Goal: Task Accomplishment & Management: Manage account settings

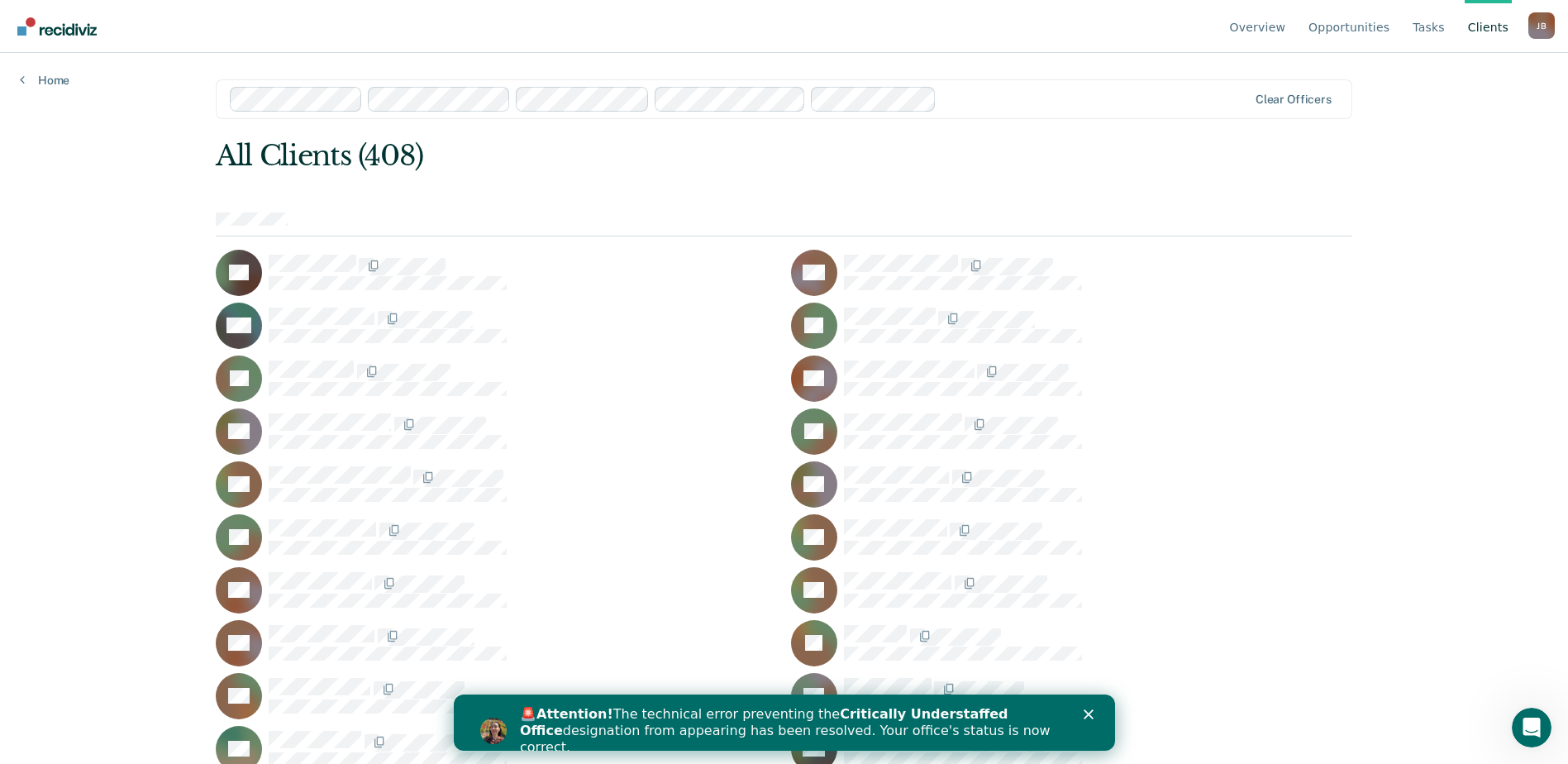
click at [1086, 710] on icon "Close" at bounding box center [1087, 714] width 10 height 10
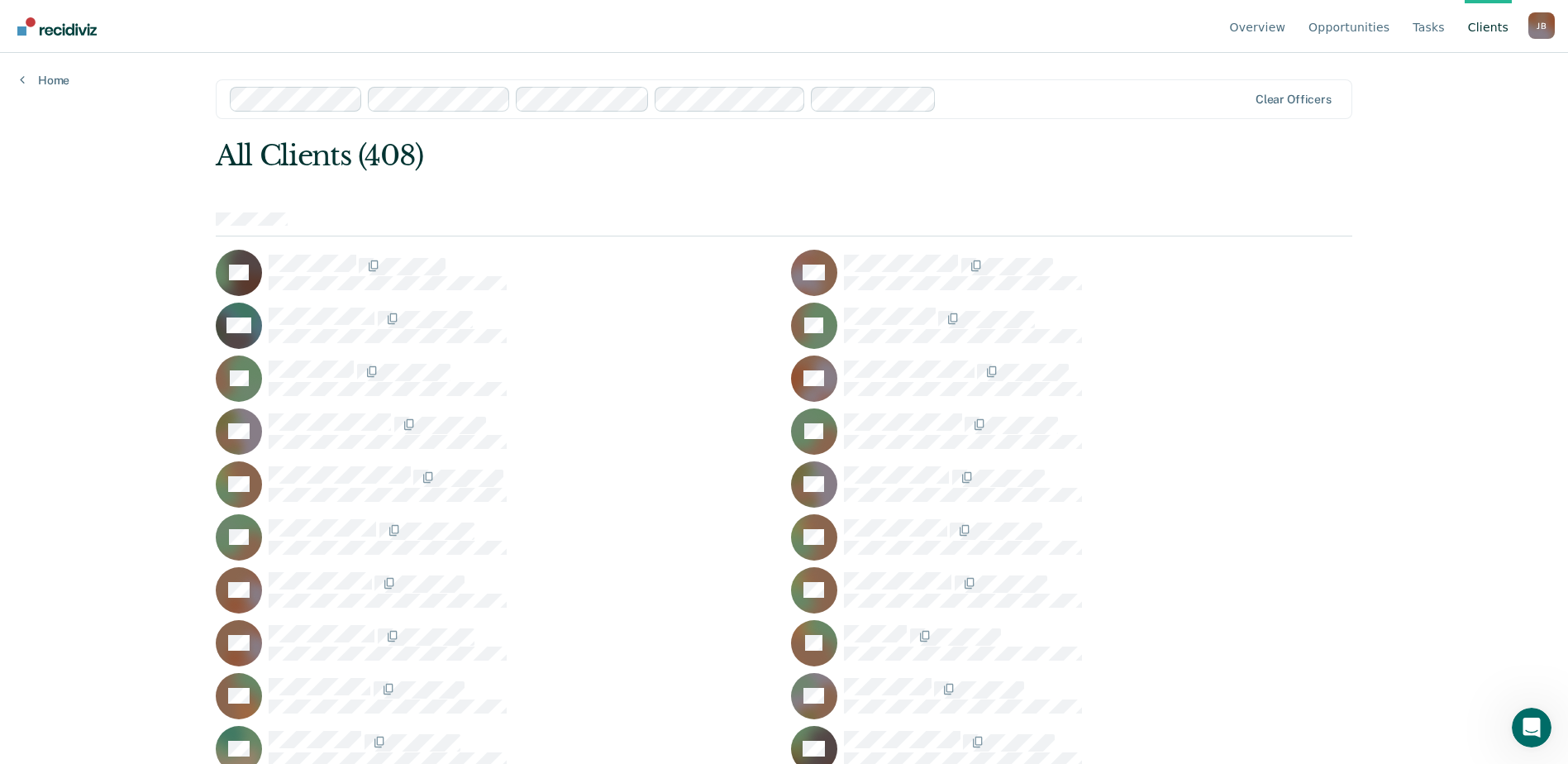
click at [1491, 23] on link "Client s" at bounding box center [1488, 26] width 47 height 53
click at [1490, 27] on link "Client s" at bounding box center [1488, 26] width 47 height 53
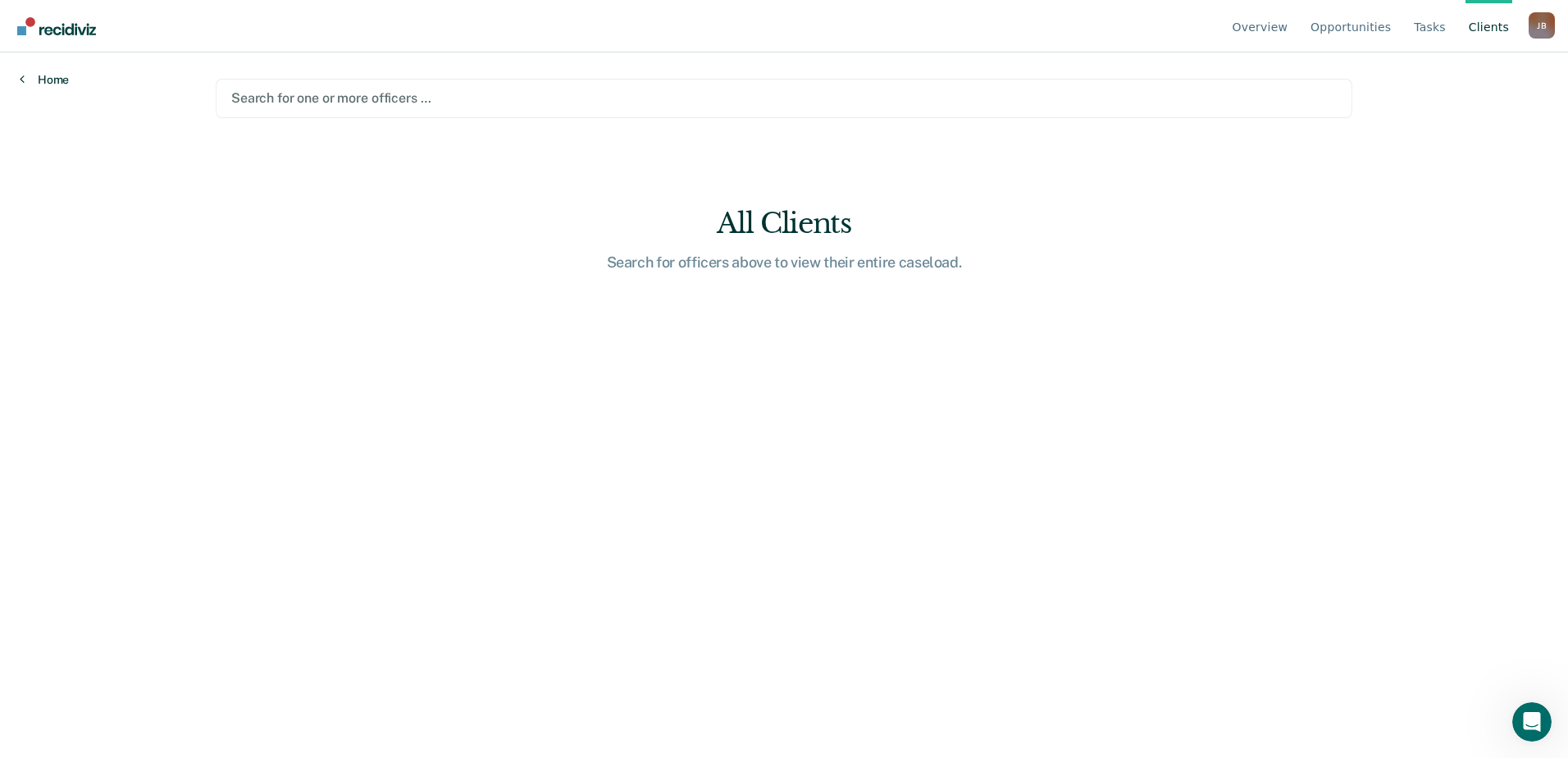
click at [42, 75] on link "Home" at bounding box center [44, 79] width 50 height 14
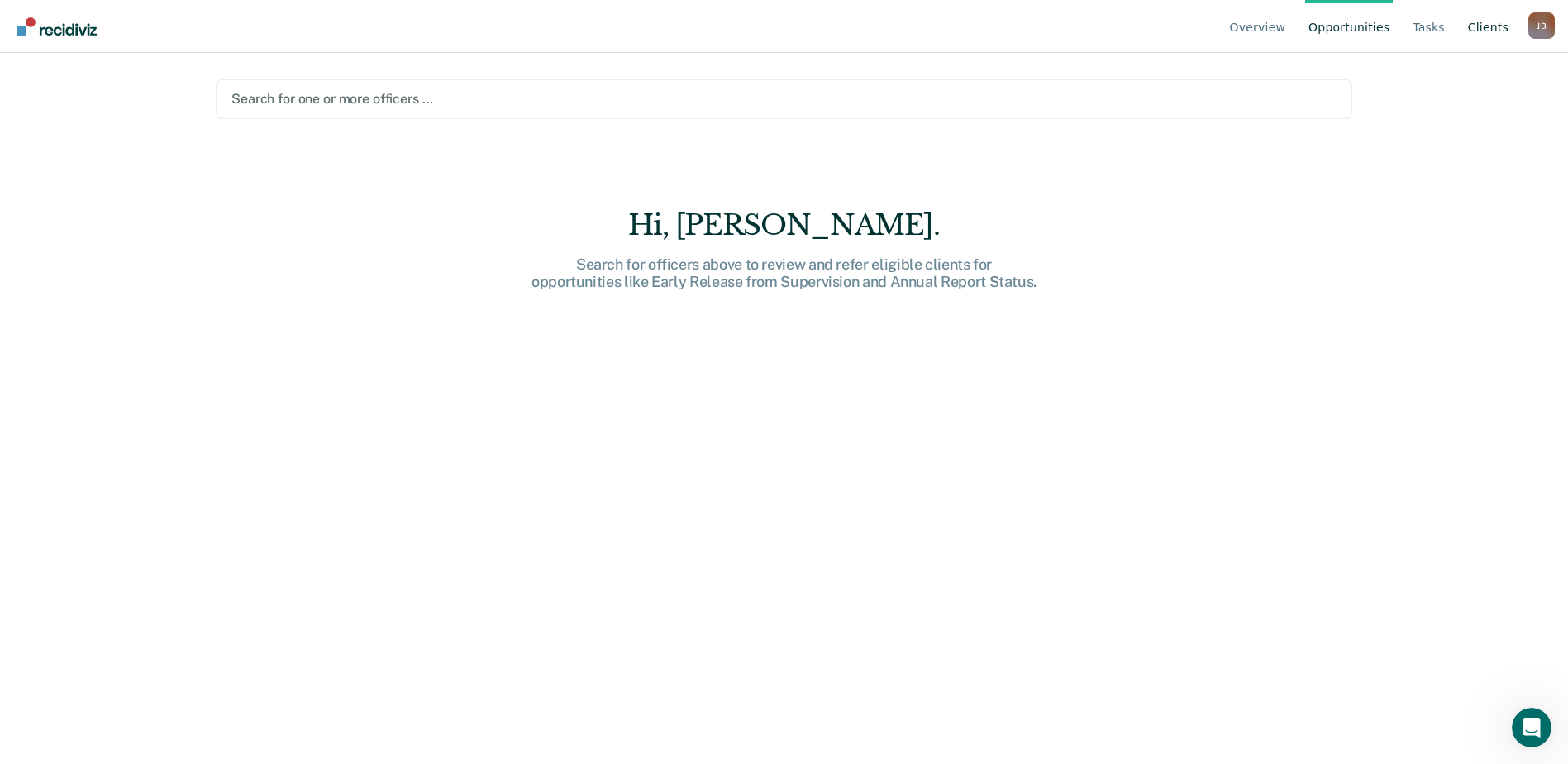
click at [1487, 31] on link "Client s" at bounding box center [1488, 26] width 47 height 53
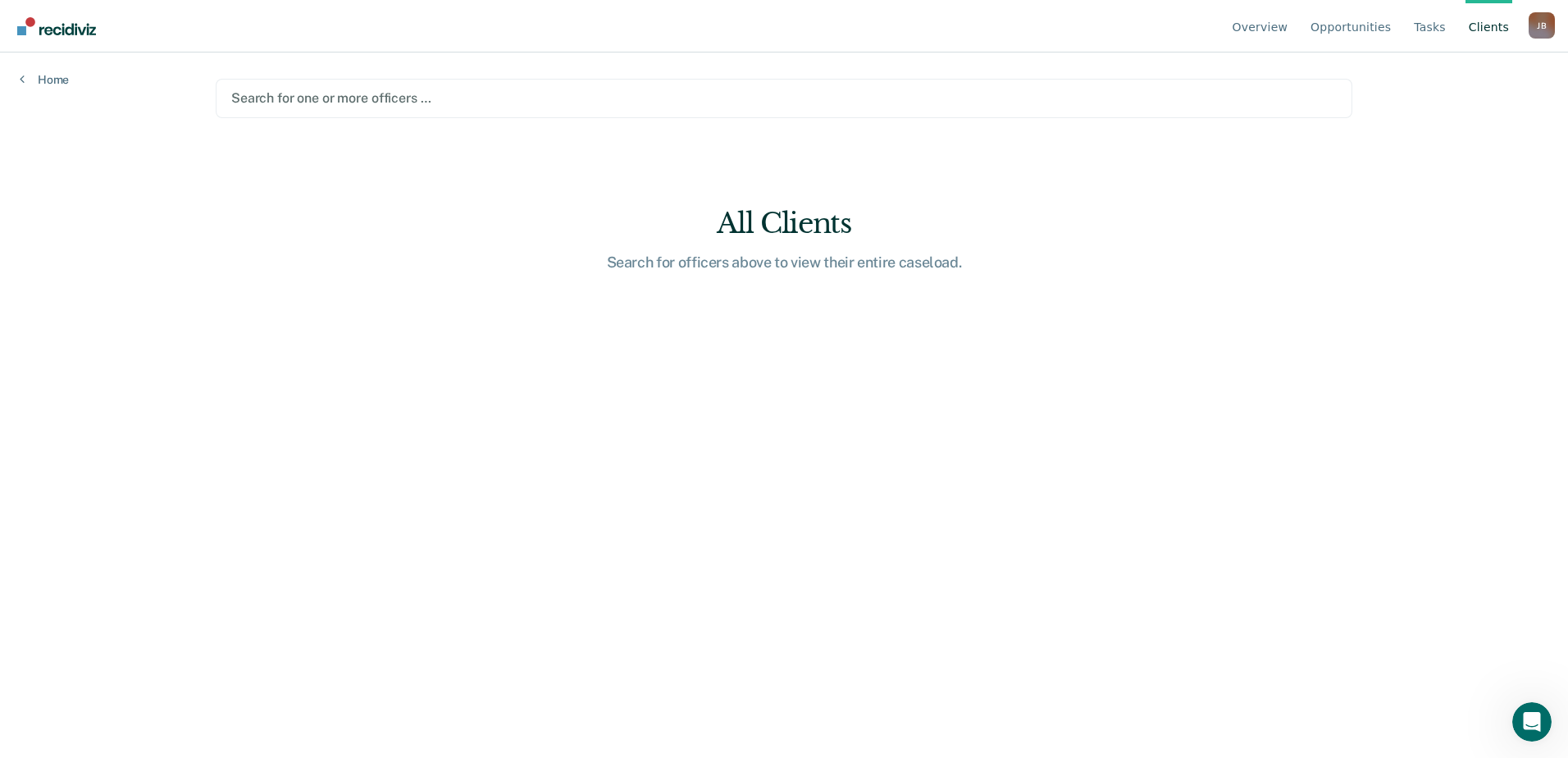
click at [343, 102] on div at bounding box center [783, 97] width 1105 height 19
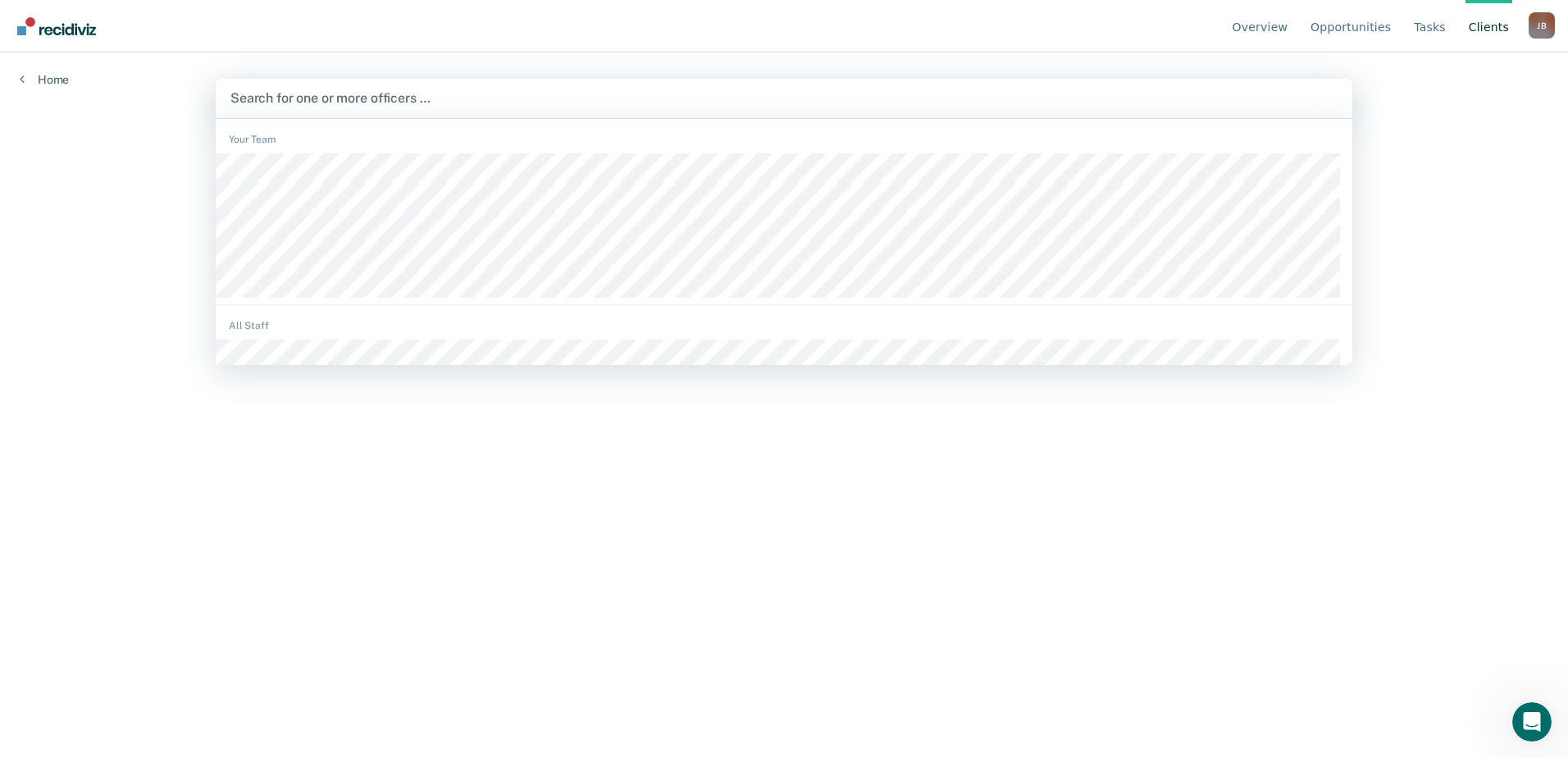
type input "p"
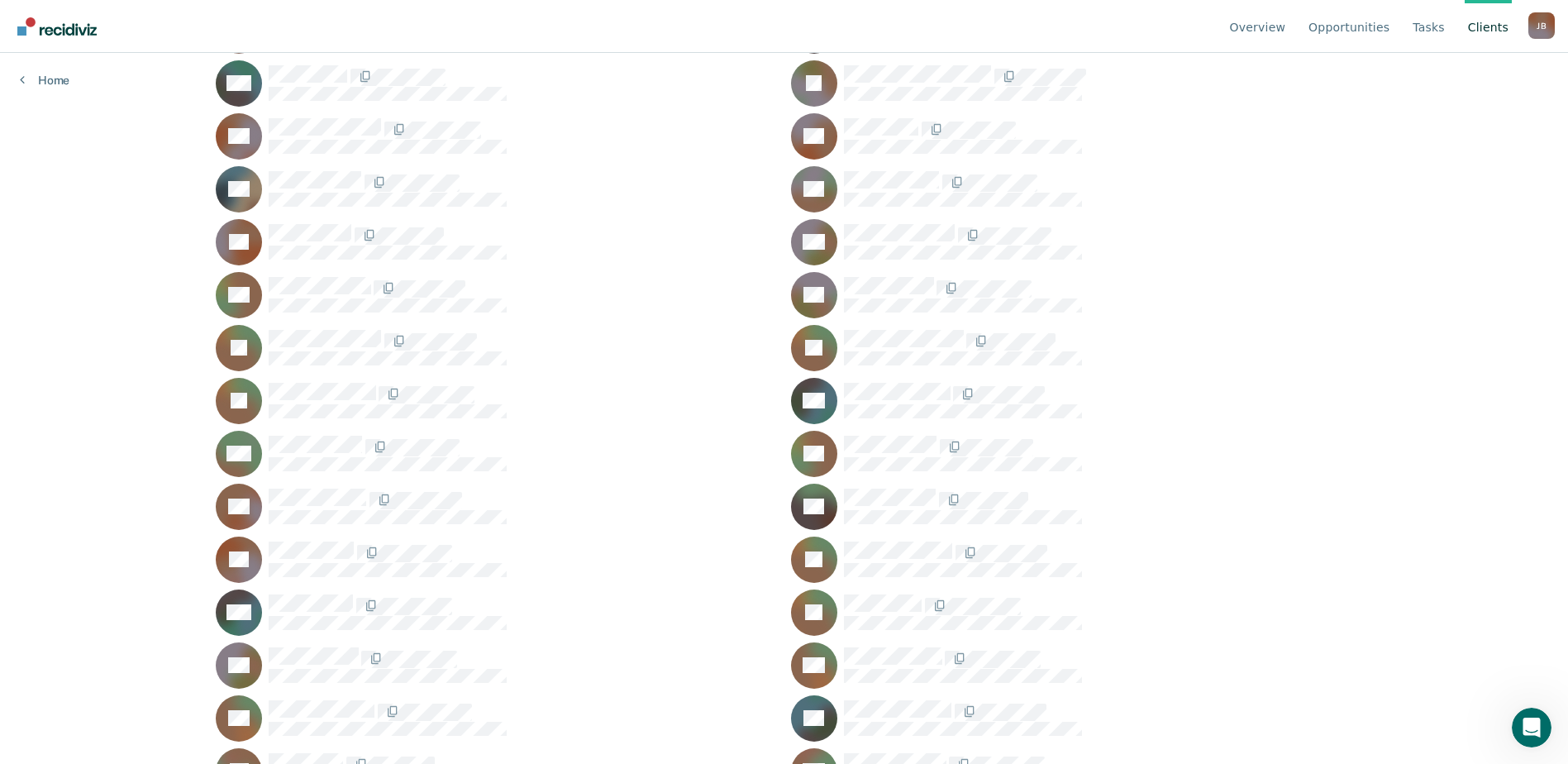
scroll to position [799, 0]
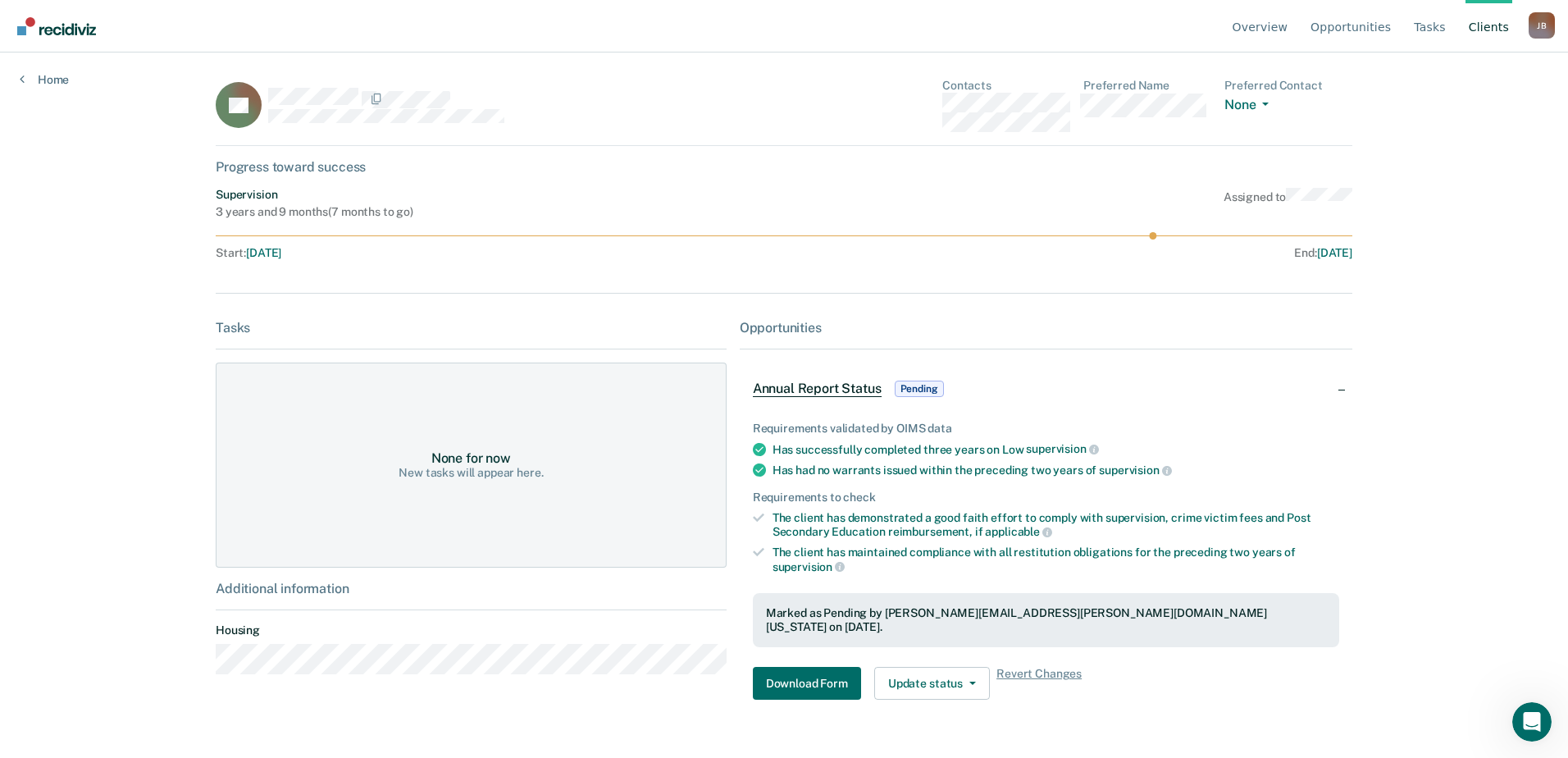
click at [835, 391] on span "Annual Report Status" at bounding box center [816, 389] width 129 height 16
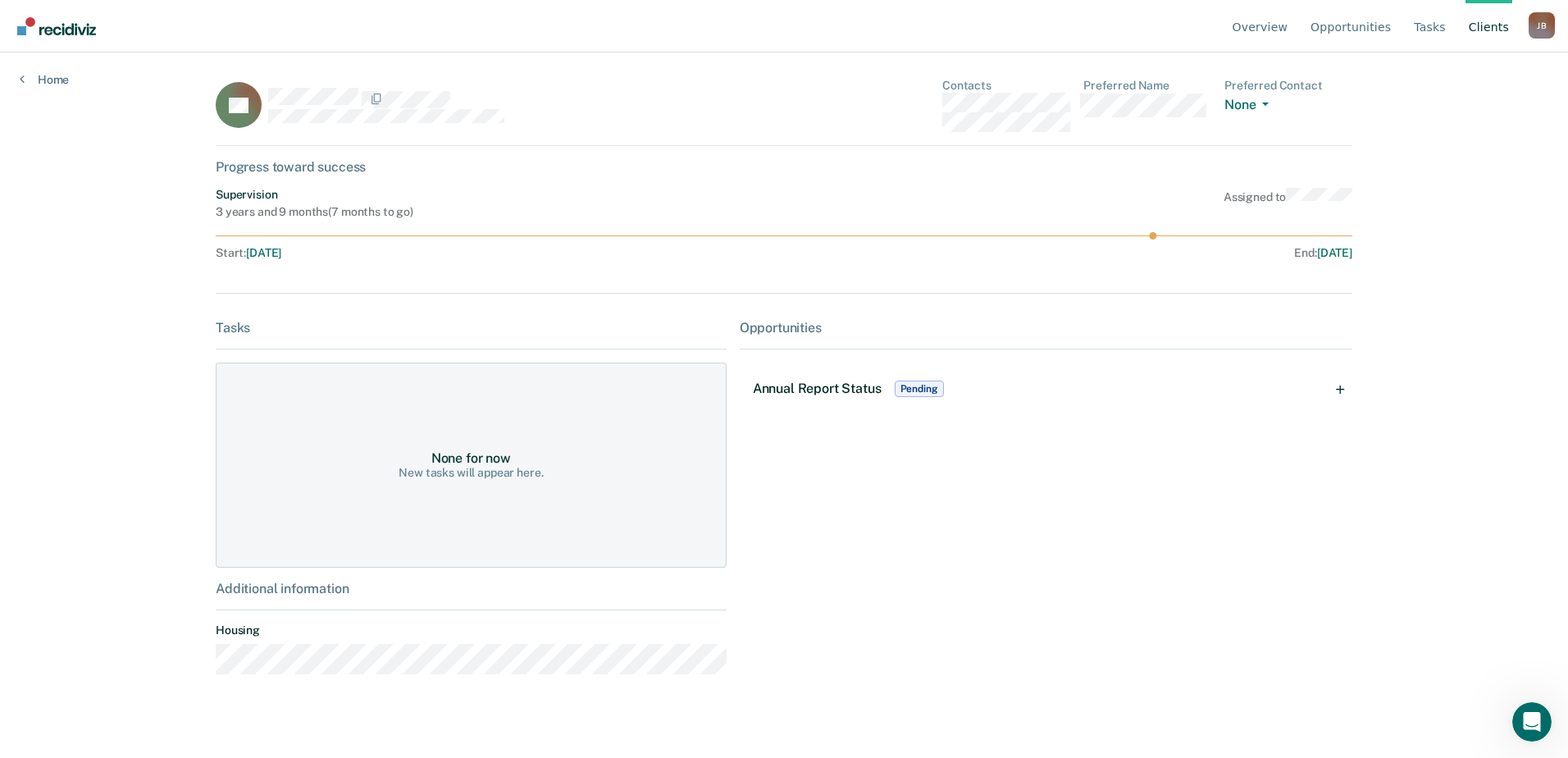
click at [835, 391] on span "Annual Report Status" at bounding box center [816, 388] width 129 height 15
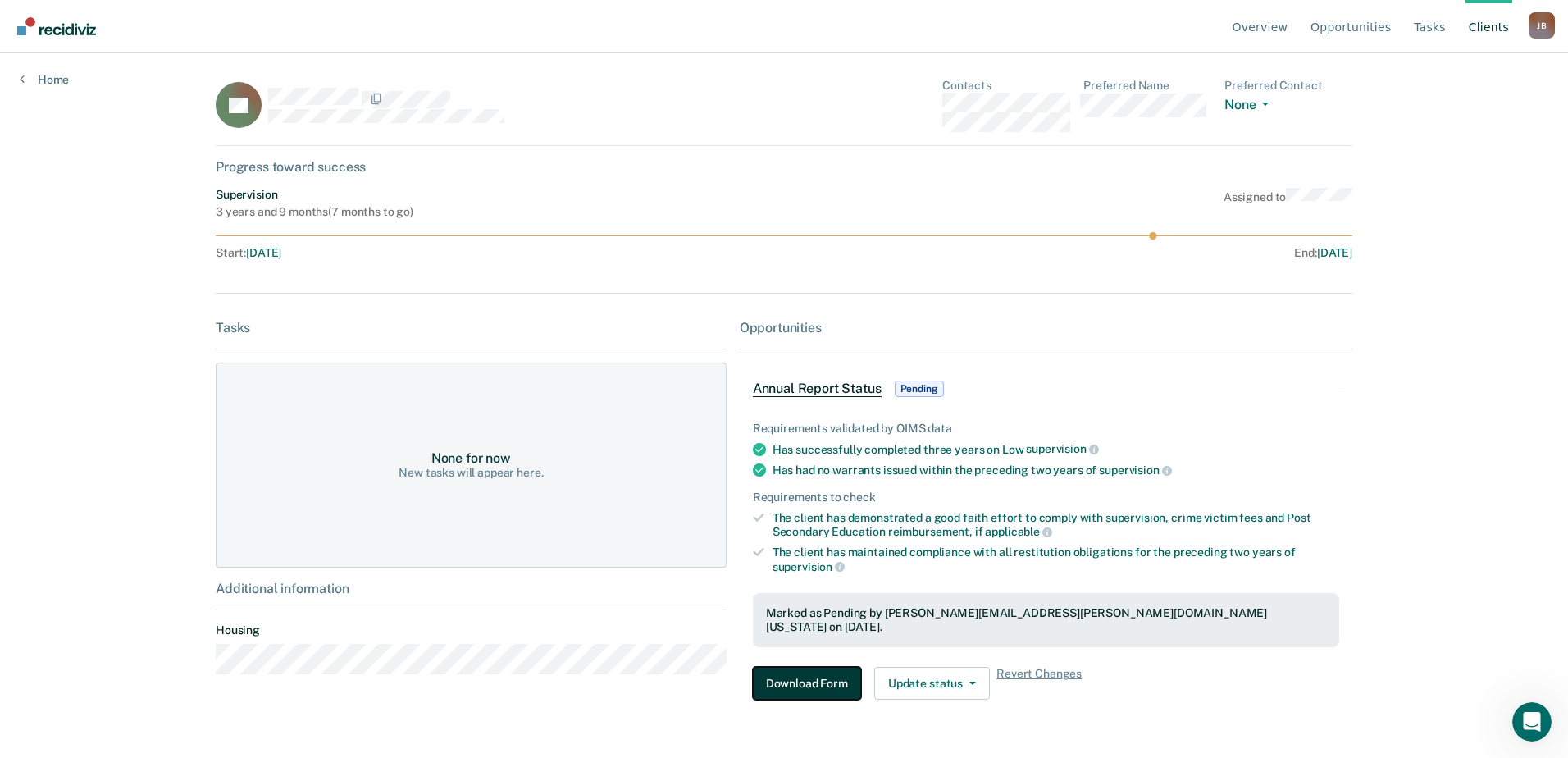
click at [813, 679] on button "Download Form" at bounding box center [807, 683] width 108 height 32
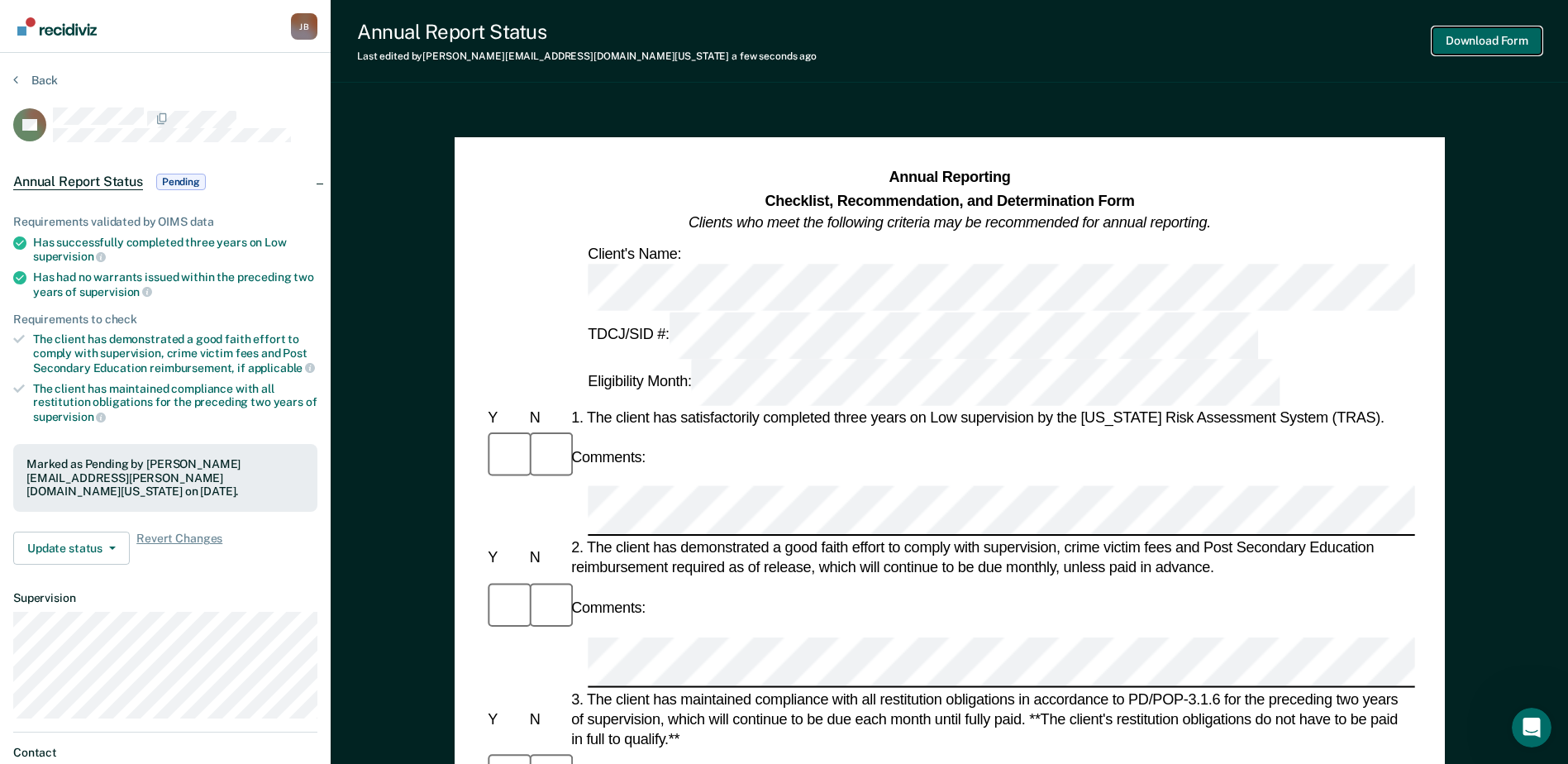
click at [1453, 35] on button "Download Form" at bounding box center [1487, 41] width 109 height 27
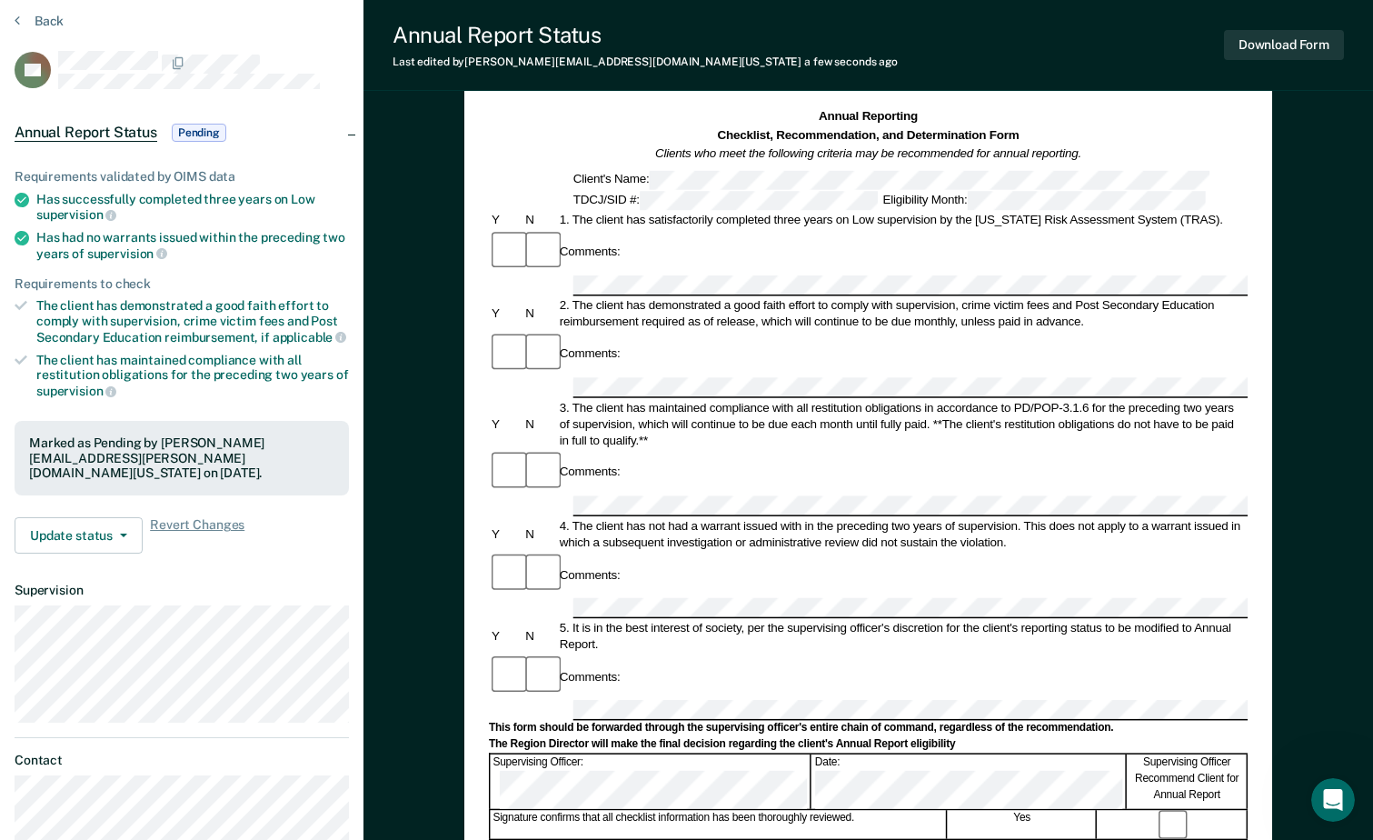
scroll to position [273, 0]
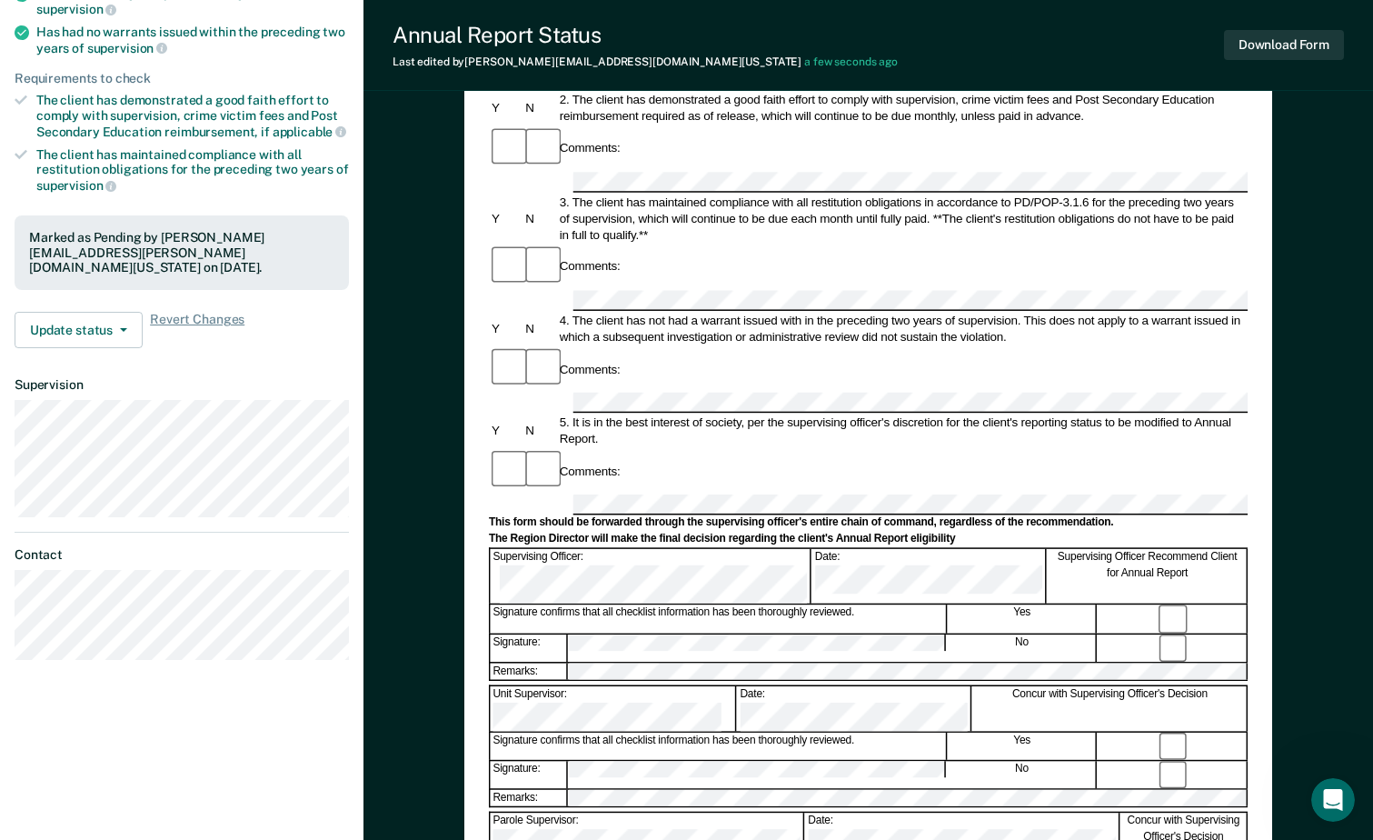
click at [1066, 449] on div "Comments:" at bounding box center [868, 471] width 759 height 45
click at [1305, 46] on button "Download Form" at bounding box center [1284, 45] width 120 height 30
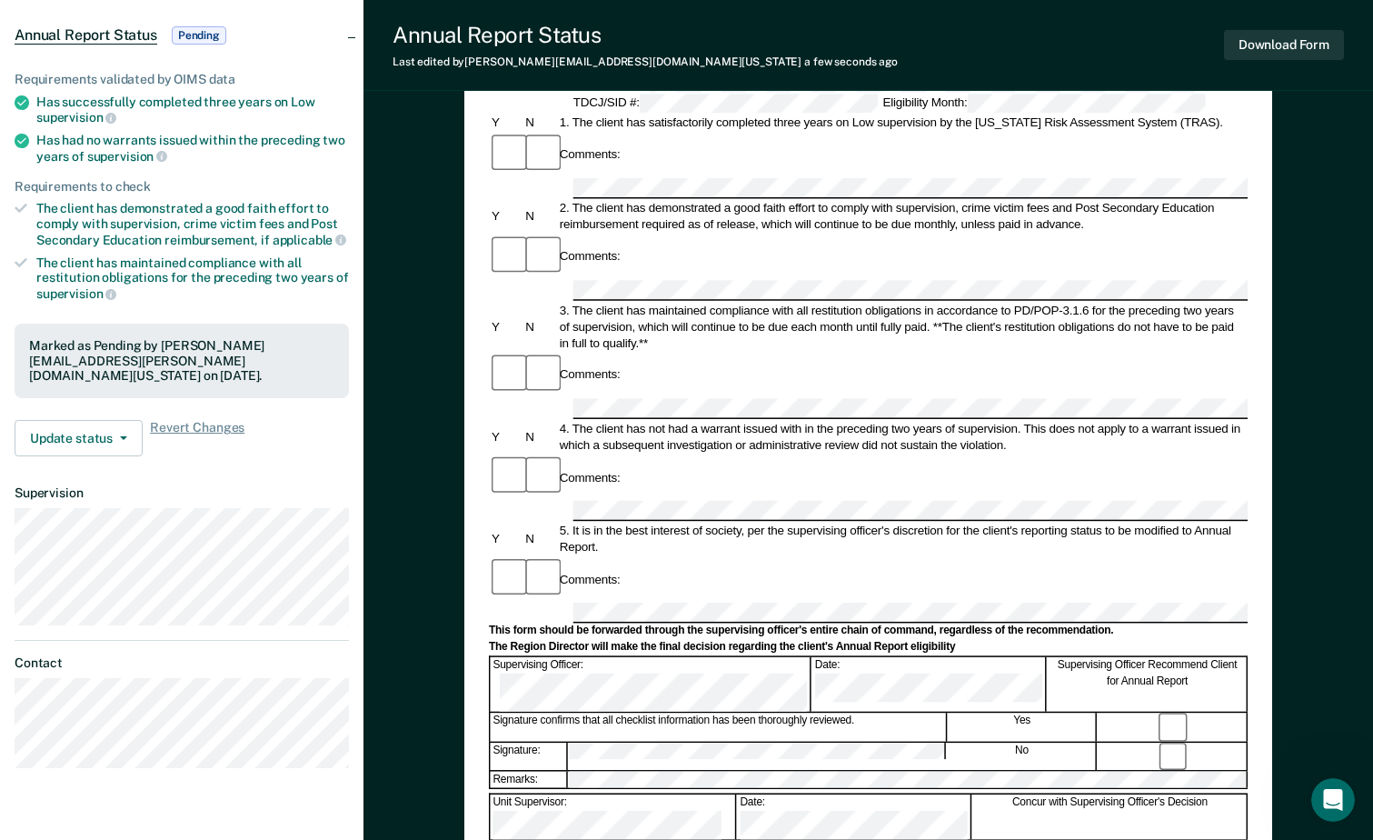
scroll to position [0, 0]
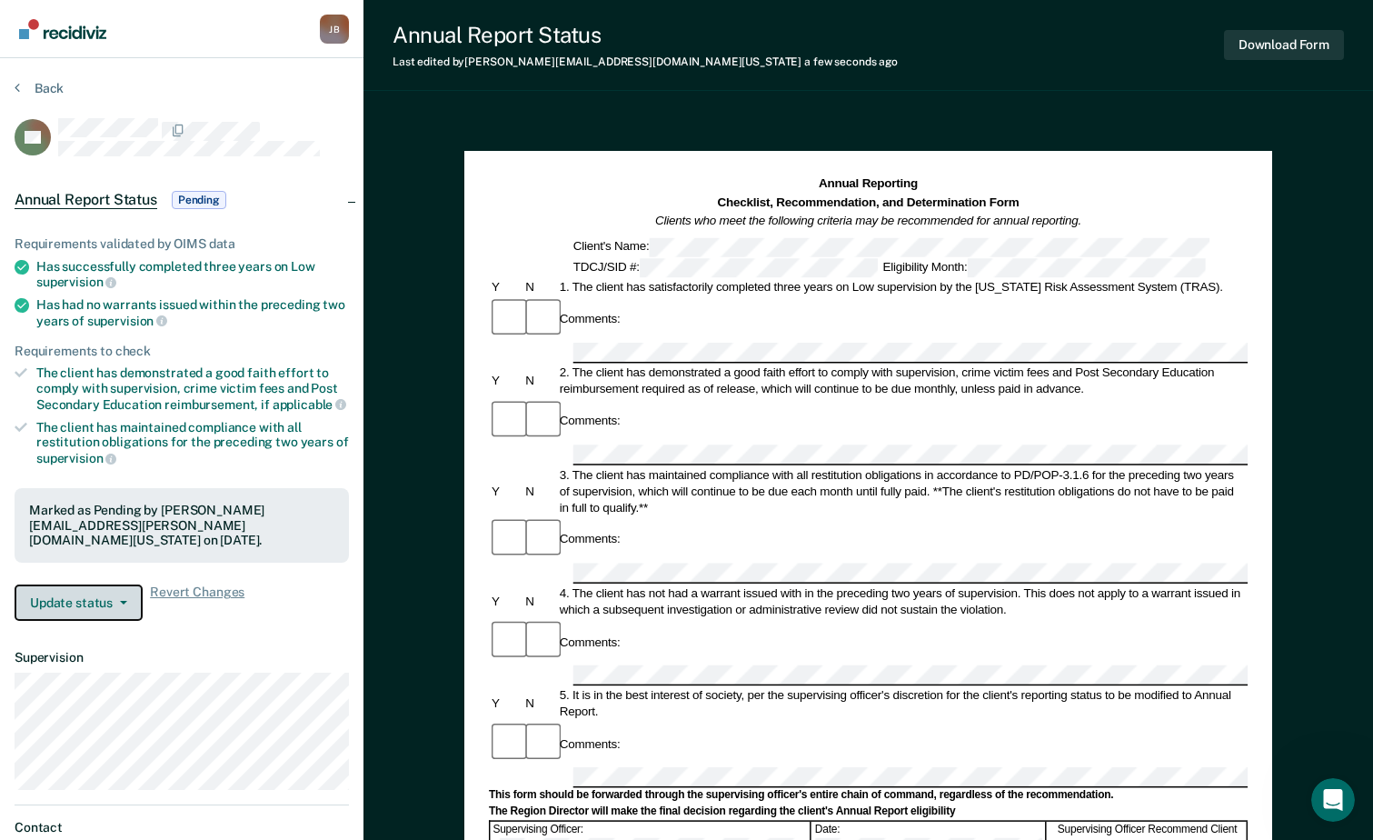
click at [120, 601] on icon "button" at bounding box center [123, 603] width 7 height 4
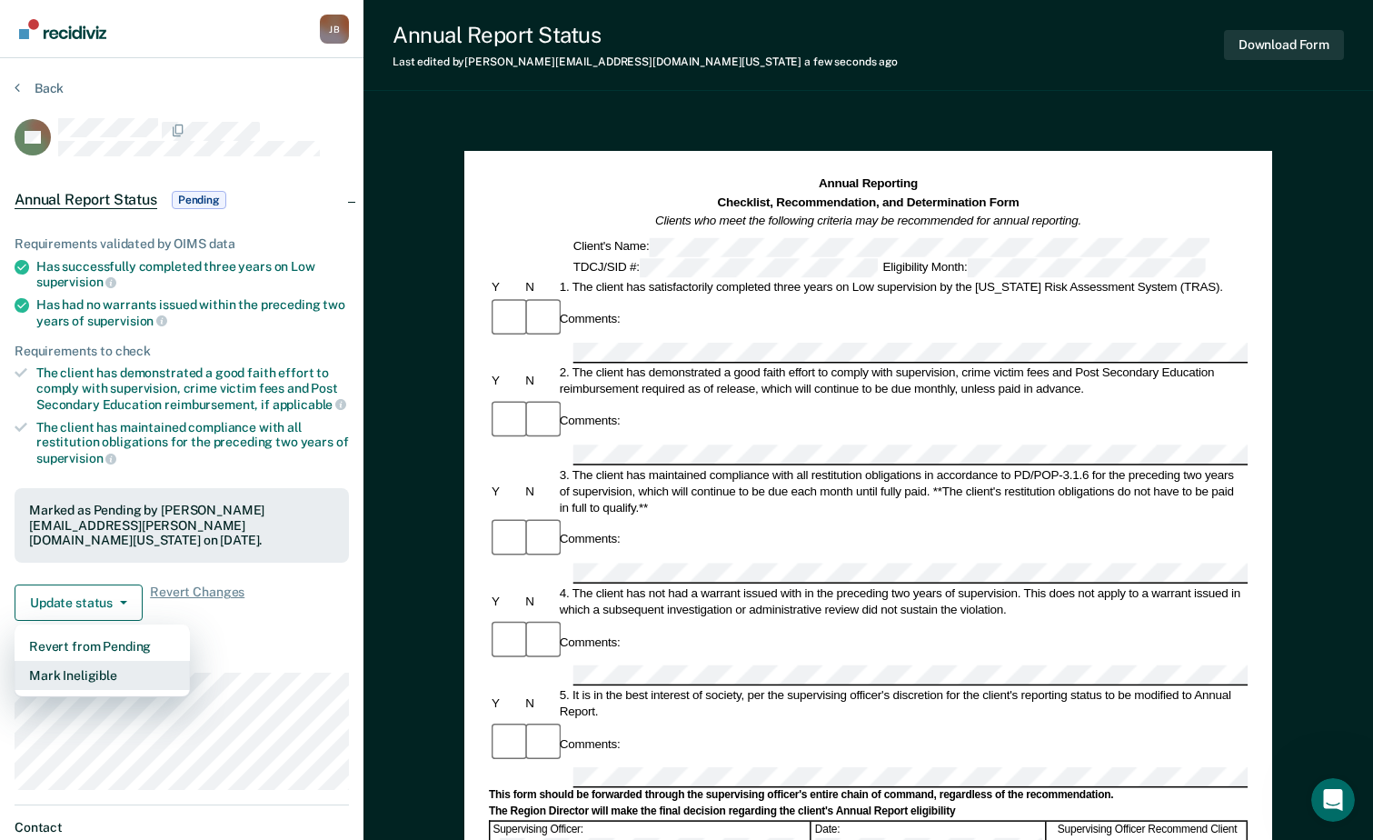
click at [92, 667] on button "Mark Ineligible" at bounding box center [102, 675] width 175 height 29
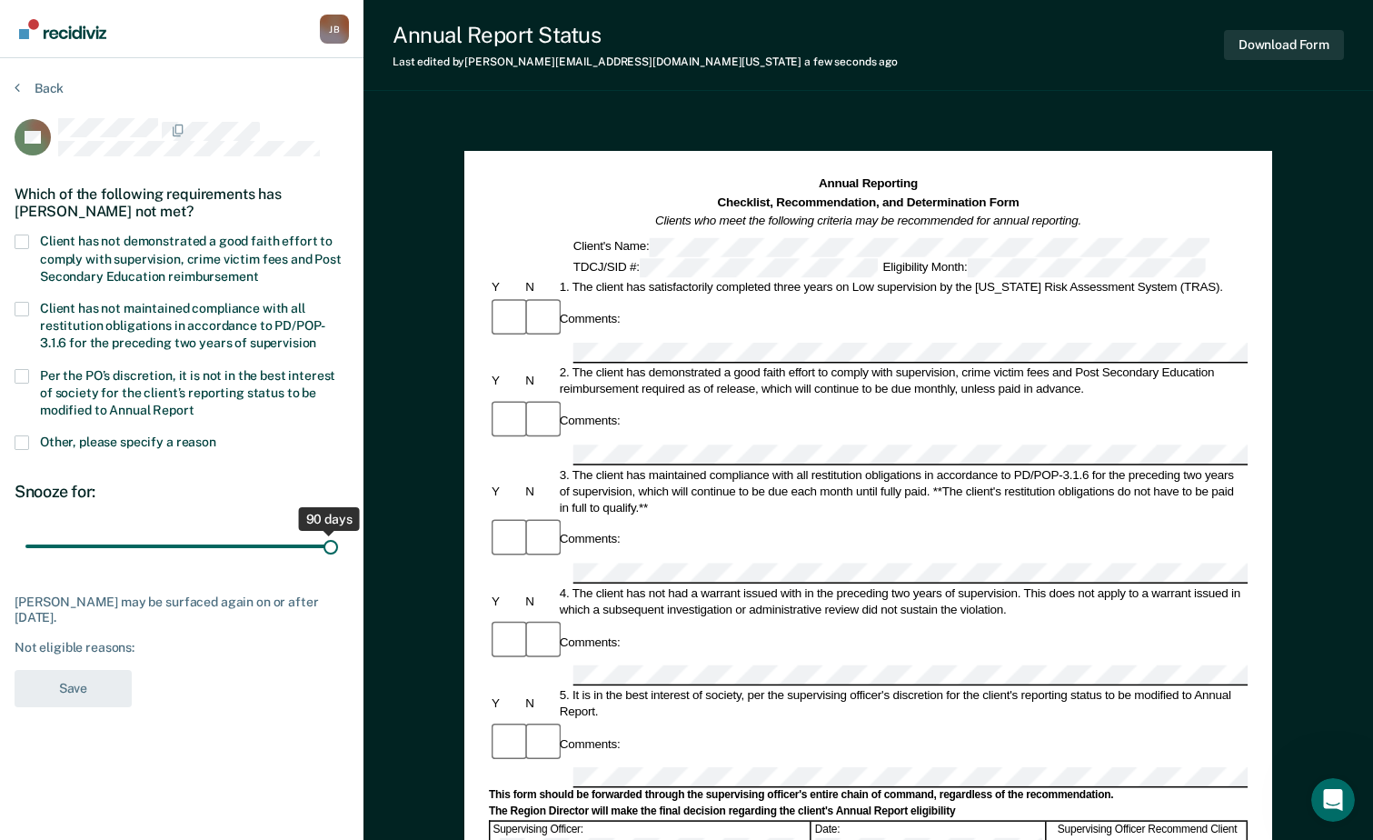
drag, startPoint x: 129, startPoint y: 547, endPoint x: 351, endPoint y: 547, distance: 221.7
type input "90"
click at [338, 547] on input "range" at bounding box center [181, 547] width 313 height 32
click at [78, 640] on div "Not eligible reasons:" at bounding box center [182, 647] width 334 height 15
click at [146, 647] on div "Not eligible reasons:" at bounding box center [182, 647] width 334 height 15
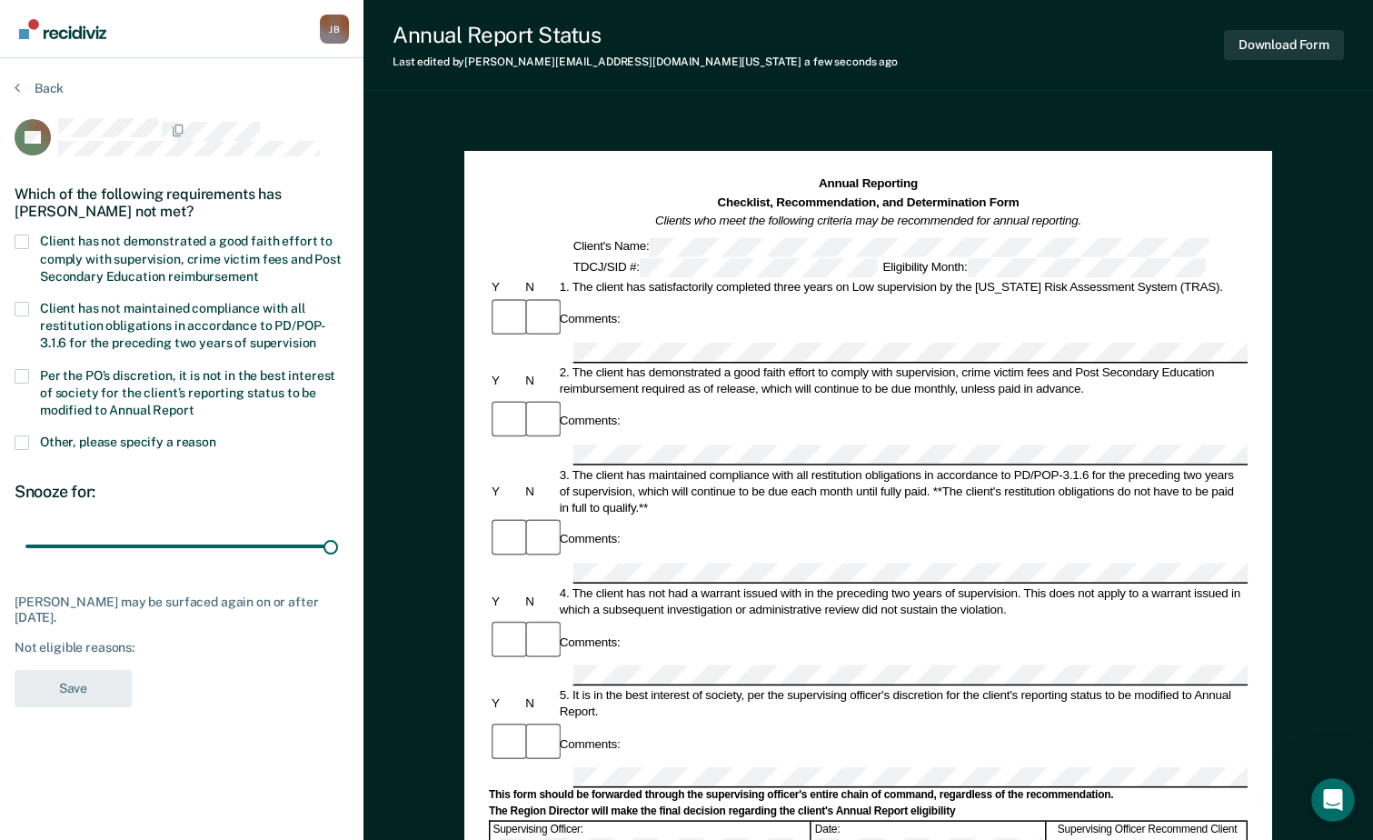
click at [139, 651] on div "Not eligible reasons:" at bounding box center [182, 647] width 334 height 15
click at [21, 374] on span at bounding box center [22, 376] width 15 height 15
click at [194, 403] on input "Per the PO’s discretion, it is not in the best interest of society for the clie…" at bounding box center [194, 403] width 0 height 0
click at [21, 441] on span at bounding box center [22, 442] width 15 height 15
click at [216, 435] on input "Other, please specify a reason" at bounding box center [216, 435] width 0 height 0
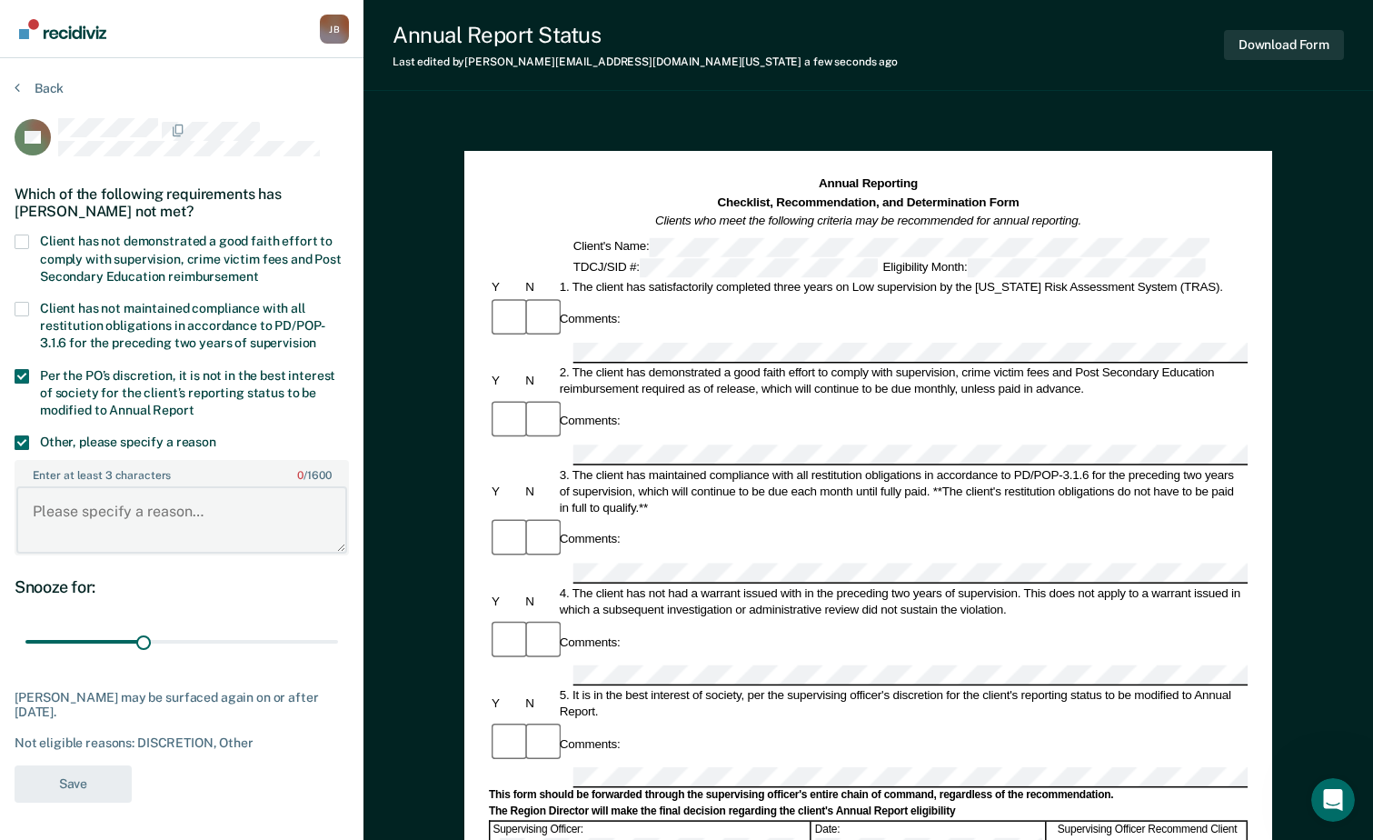
click at [75, 509] on textarea "Enter at least 3 characters 0 / 1600" at bounding box center [181, 519] width 331 height 67
type textarea "positive UA 7/22/2025"
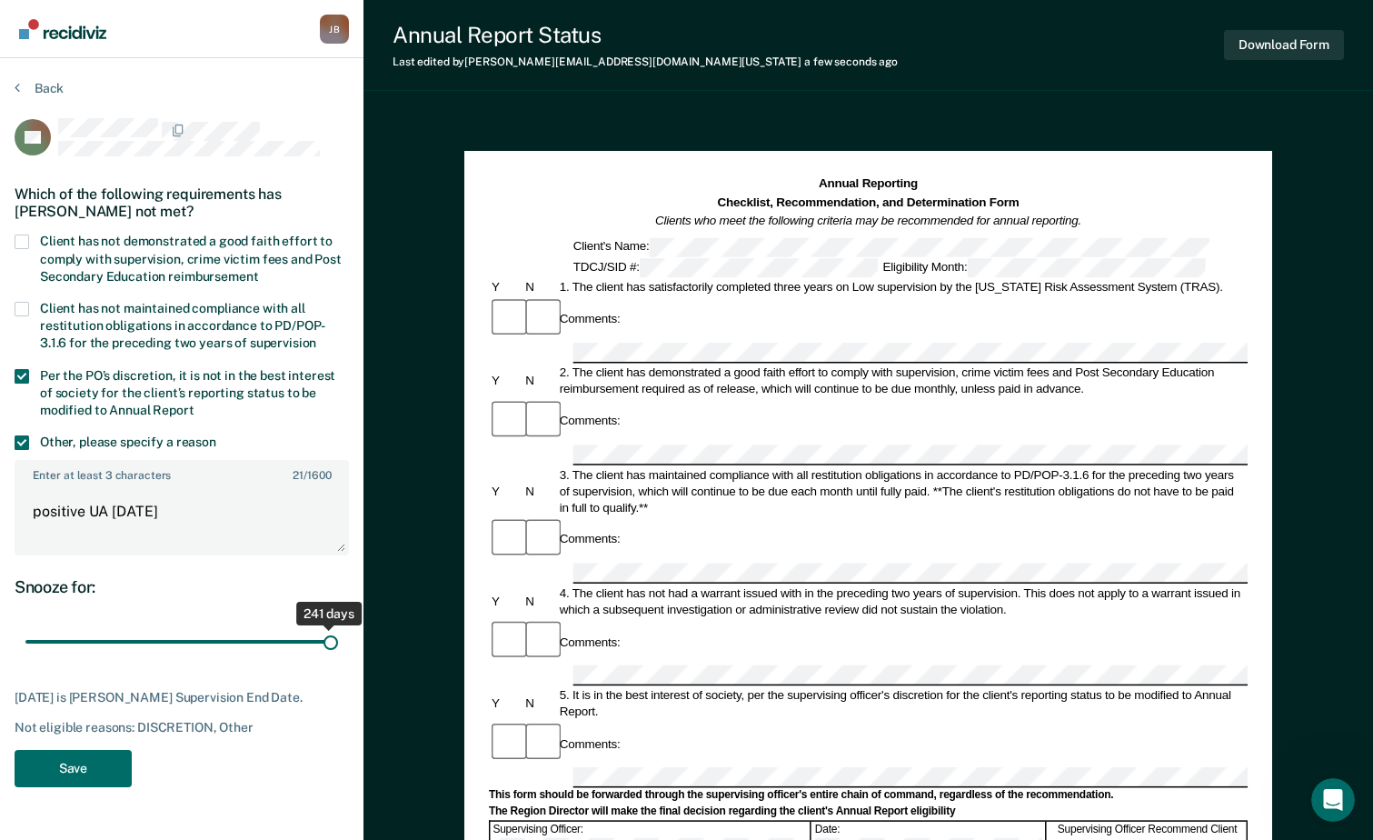
drag, startPoint x: 144, startPoint y: 643, endPoint x: 366, endPoint y: 635, distance: 222.8
type input "241"
click at [338, 635] on input "range" at bounding box center [181, 642] width 313 height 32
click at [91, 772] on button "Save" at bounding box center [73, 768] width 117 height 37
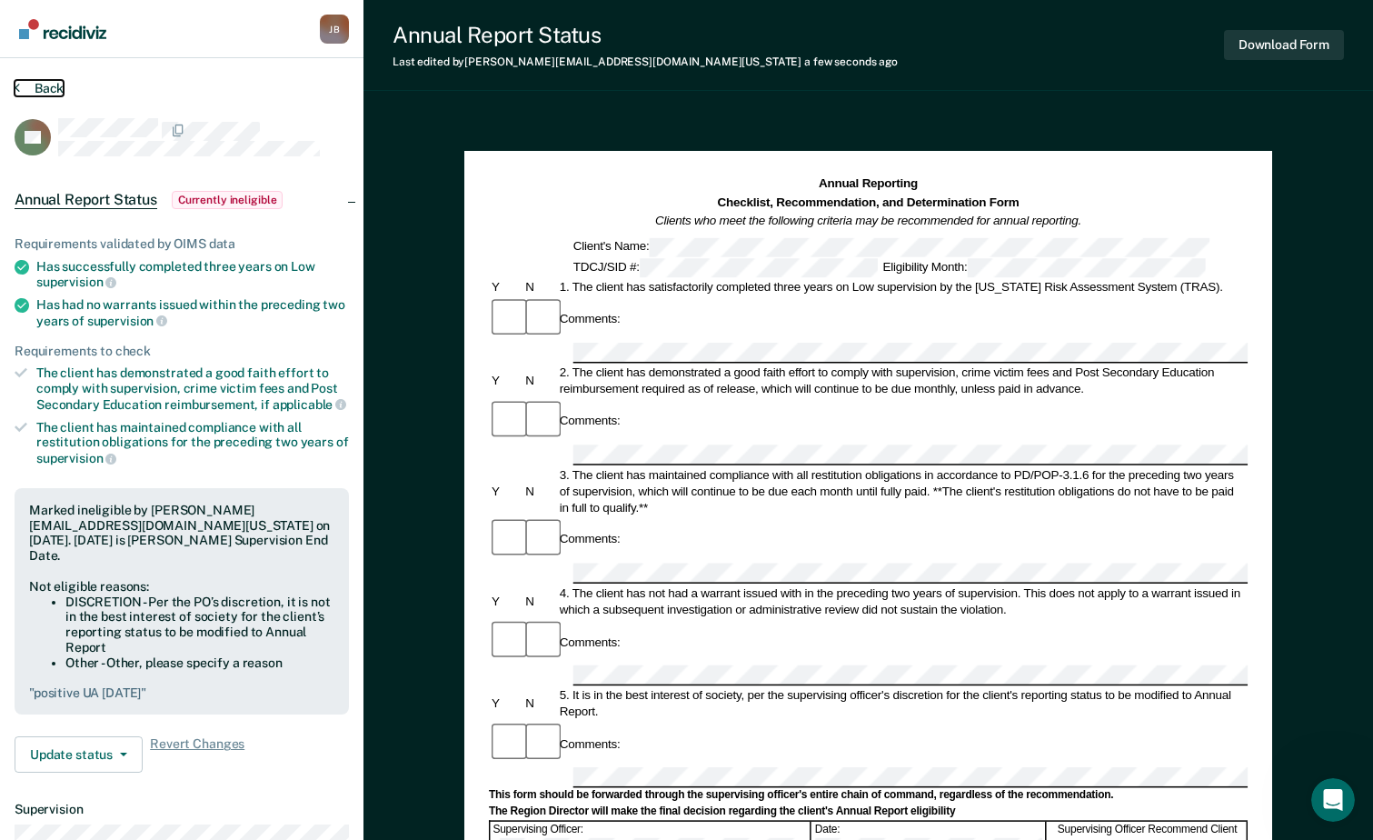
click at [35, 83] on button "Back" at bounding box center [39, 88] width 49 height 16
